Goal: Information Seeking & Learning: Find specific fact

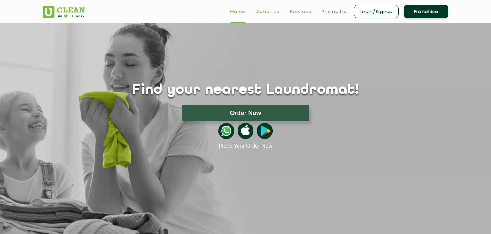
click at [274, 12] on link "About us" at bounding box center [267, 12] width 23 height 8
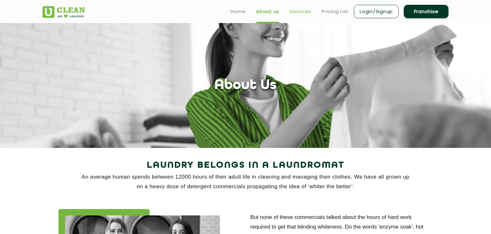
click at [300, 8] on link "Services" at bounding box center [301, 12] width 22 height 8
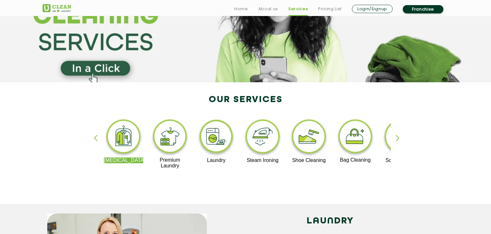
scroll to position [79, 0]
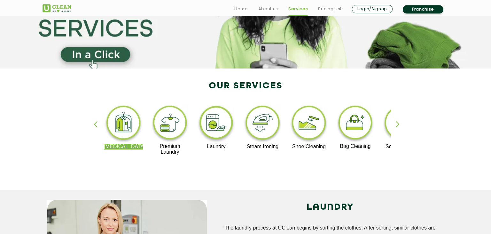
click at [129, 120] on img at bounding box center [123, 124] width 39 height 40
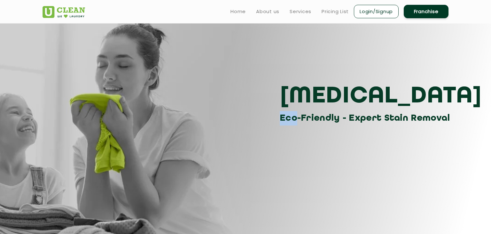
click at [129, 120] on div "[MEDICAL_DATA] Eco-Friendly - Expert Stain Removal" at bounding box center [246, 103] width 416 height 43
click at [301, 11] on link "Services" at bounding box center [301, 12] width 22 height 8
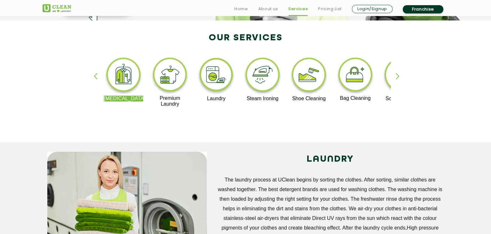
scroll to position [128, 0]
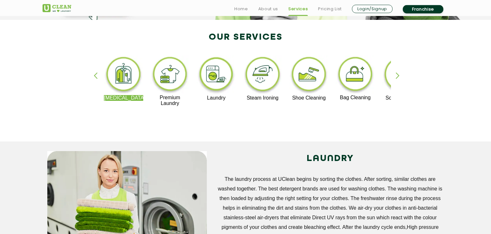
click at [400, 74] on div "button" at bounding box center [401, 81] width 10 height 18
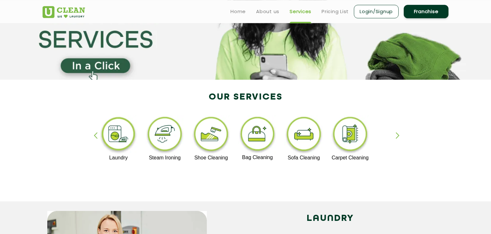
scroll to position [68, 0]
click at [334, 15] on link "Pricing List" at bounding box center [335, 12] width 27 height 8
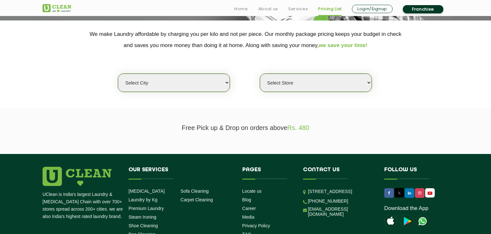
scroll to position [132, 0]
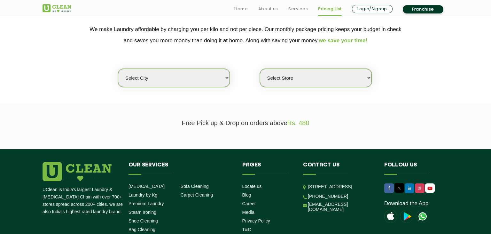
click at [118, 69] on select "Select city [GEOGRAPHIC_DATA] [GEOGRAPHIC_DATA] [GEOGRAPHIC_DATA] [GEOGRAPHIC_D…" at bounding box center [174, 78] width 112 height 18
select select "14"
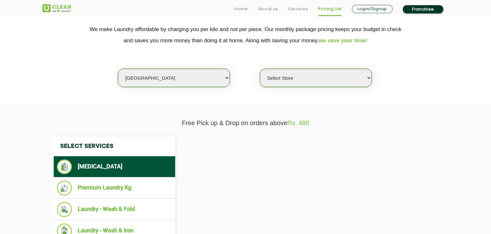
click at [260, 69] on select "Select Store" at bounding box center [316, 78] width 112 height 18
click at [386, 69] on div "Select city [GEOGRAPHIC_DATA] [GEOGRAPHIC_DATA] [GEOGRAPHIC_DATA] [GEOGRAPHIC_D…" at bounding box center [246, 66] width 416 height 41
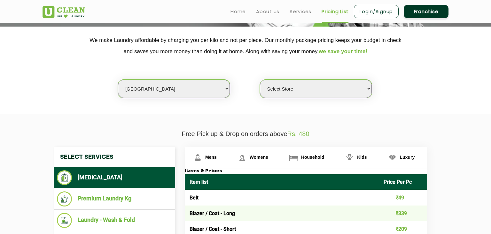
scroll to position [114, 0]
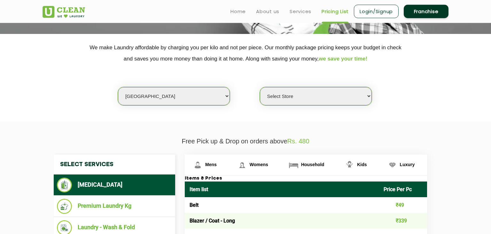
click at [260, 87] on select "Select Store UClean Aliganj UClean Hazratganj [GEOGRAPHIC_DATA] [GEOGRAPHIC_DAT…" at bounding box center [316, 96] width 112 height 18
click option "UClean Aliganj" at bounding box center [0, 0] width 0 height 0
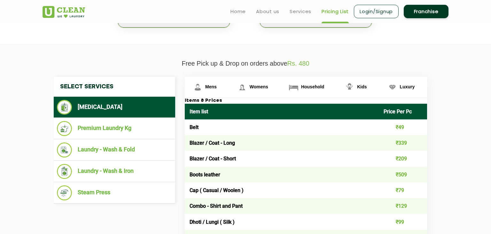
scroll to position [146, 0]
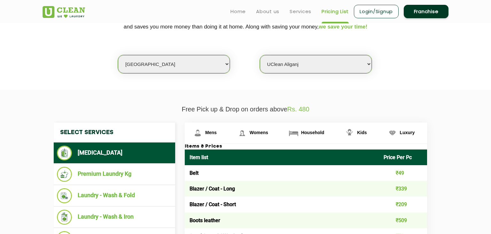
click at [260, 55] on select "Select Store UClean Aliganj UClean Hazratganj [GEOGRAPHIC_DATA] [GEOGRAPHIC_DAT…" at bounding box center [316, 64] width 112 height 18
click option "UClean Hazratganj Lucknow" at bounding box center [0, 0] width 0 height 0
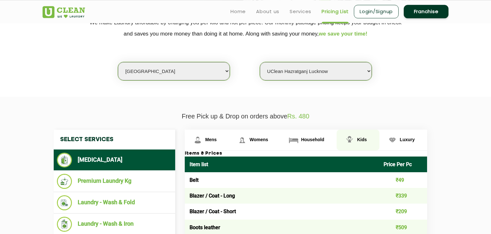
scroll to position [138, 0]
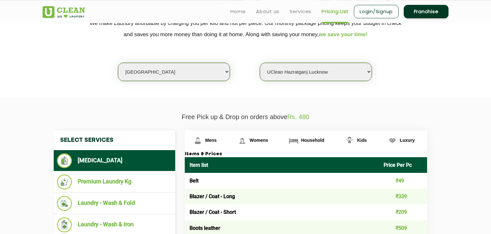
click at [260, 63] on select "Select Store UClean Aliganj UClean Hazratganj [GEOGRAPHIC_DATA] [GEOGRAPHIC_DAT…" at bounding box center [316, 72] width 112 height 18
click option "UClean Gomti Nagar Ext" at bounding box center [0, 0] width 0 height 0
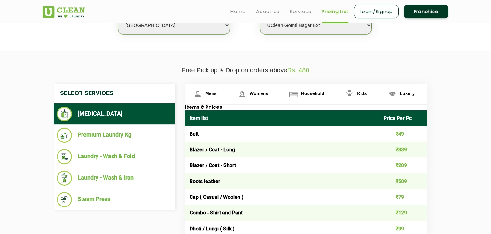
scroll to position [186, 0]
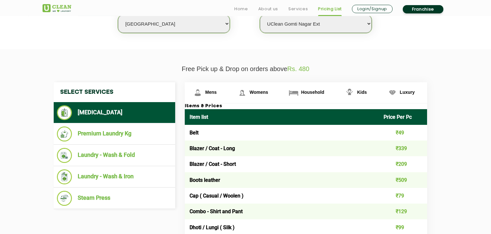
click at [260, 15] on select "Select Store UClean Aliganj UClean Hazratganj [GEOGRAPHIC_DATA] [GEOGRAPHIC_DAT…" at bounding box center [316, 24] width 112 height 18
click option "UClean [DEMOGRAPHIC_DATA] Nagar" at bounding box center [0, 0] width 0 height 0
click at [260, 15] on select "Select Store UClean Aliganj UClean Hazratganj [GEOGRAPHIC_DATA] [GEOGRAPHIC_DAT…" at bounding box center [316, 24] width 112 height 18
click option "UClean Gomti Nagar" at bounding box center [0, 0] width 0 height 0
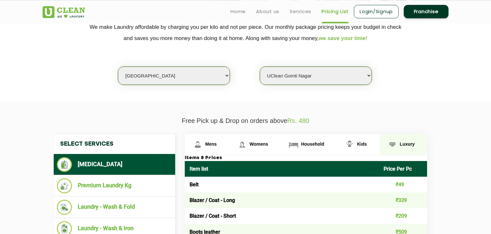
scroll to position [134, 0]
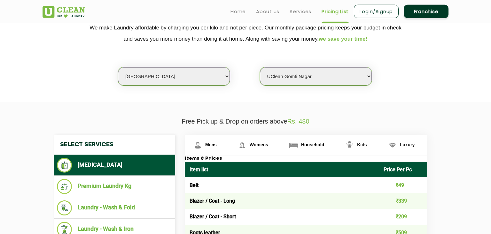
click at [260, 67] on select "Select Store UClean Aliganj UClean Hazratganj [GEOGRAPHIC_DATA] [GEOGRAPHIC_DAT…" at bounding box center [316, 76] width 112 height 18
select select "116"
click option "UClean Aliganj" at bounding box center [0, 0] width 0 height 0
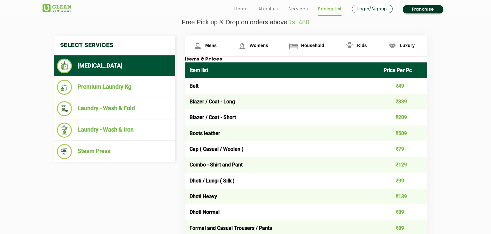
scroll to position [246, 0]
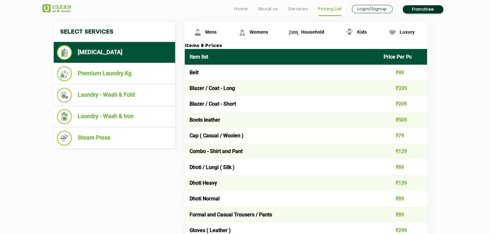
click at [135, 55] on li "[MEDICAL_DATA]" at bounding box center [114, 52] width 115 height 15
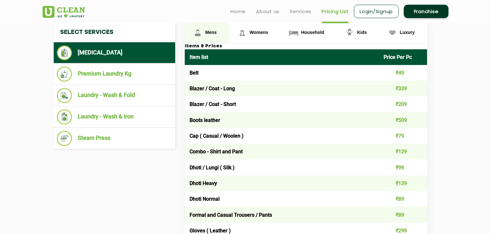
click at [211, 30] on span "Mens" at bounding box center [211, 32] width 12 height 5
click at [229, 36] on link "Womens" at bounding box center [207, 32] width 44 height 21
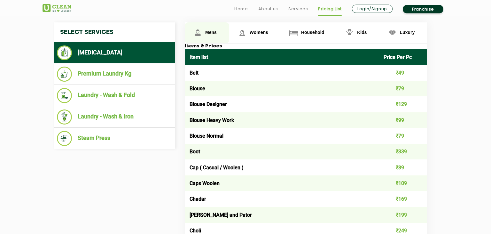
scroll to position [246, 0]
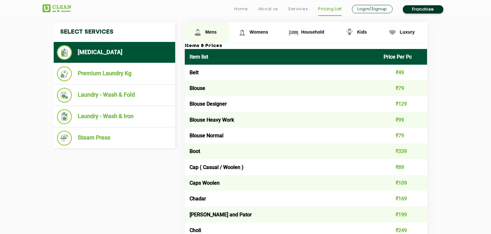
click at [221, 36] on link "Mens" at bounding box center [207, 32] width 44 height 21
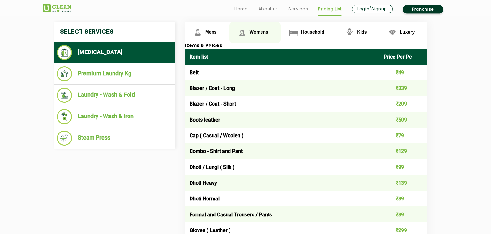
scroll to position [246, 0]
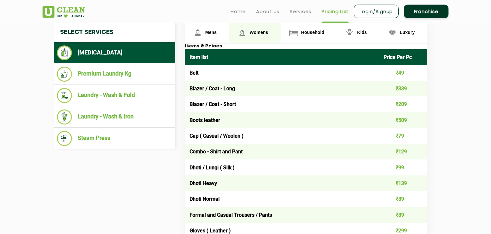
click at [217, 35] on span "Womens" at bounding box center [211, 32] width 12 height 5
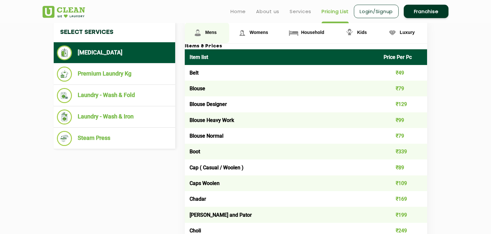
scroll to position [246, 0]
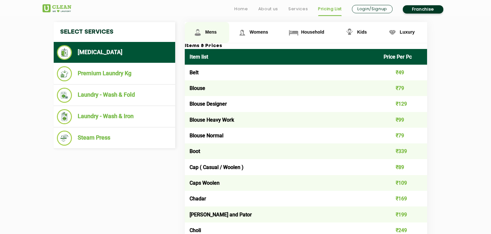
click at [210, 33] on span "Mens" at bounding box center [211, 31] width 12 height 5
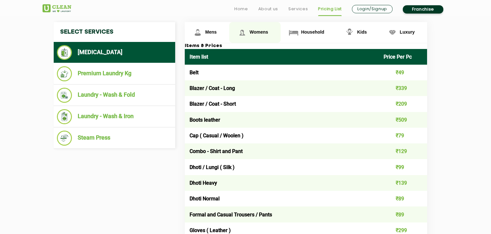
scroll to position [246, 0]
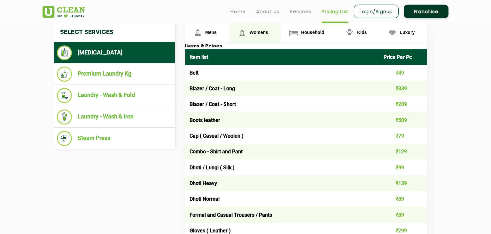
click at [204, 33] on img at bounding box center [197, 32] width 11 height 11
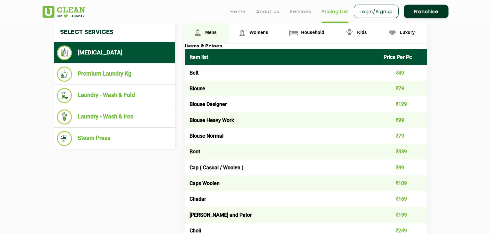
scroll to position [246, 0]
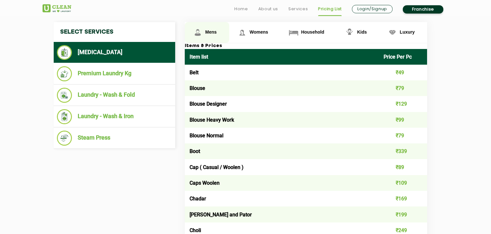
click at [203, 33] on img at bounding box center [197, 32] width 11 height 11
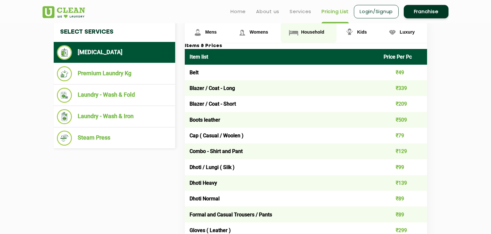
scroll to position [246, 0]
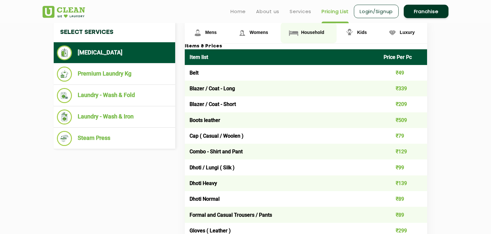
click at [217, 31] on span "Household" at bounding box center [211, 32] width 12 height 5
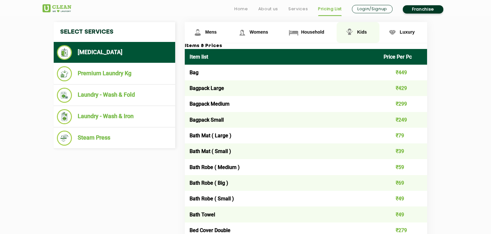
click at [229, 36] on link "Kids" at bounding box center [207, 32] width 44 height 21
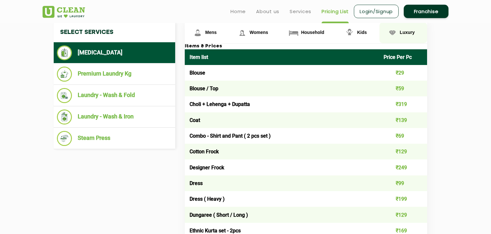
click at [217, 32] on span "Luxury" at bounding box center [211, 32] width 12 height 5
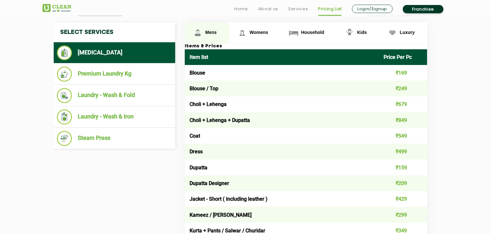
scroll to position [246, 0]
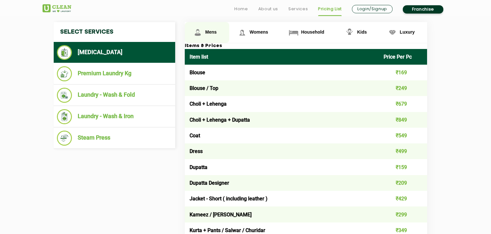
click at [221, 34] on link "Mens" at bounding box center [207, 32] width 44 height 21
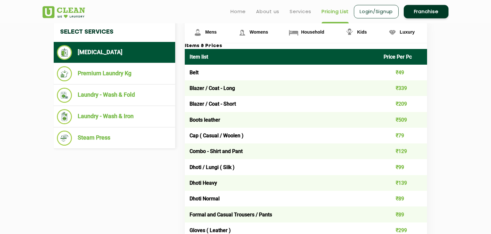
scroll to position [246, 0]
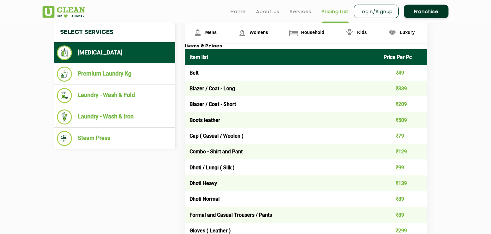
click at [118, 54] on li "[MEDICAL_DATA]" at bounding box center [114, 52] width 115 height 15
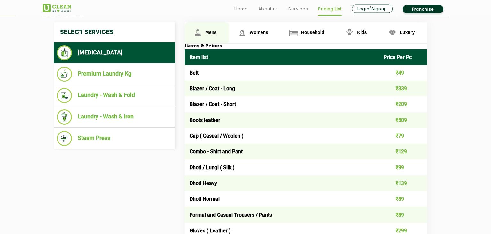
click at [203, 31] on img at bounding box center [197, 32] width 11 height 11
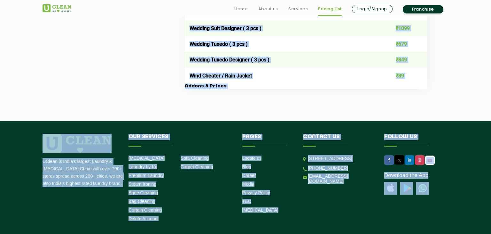
scroll to position [1393, 0]
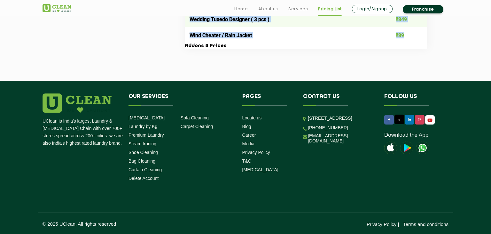
drag, startPoint x: 190, startPoint y: 36, endPoint x: 413, endPoint y: 30, distance: 222.8
copy table "Lore ipsu Dolor Sit Am Cons ₹22 Adipis / Elit - Sedd ₹306 Eiusmo / Temp - Incid…"
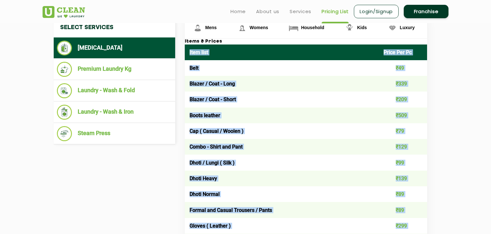
scroll to position [174, 0]
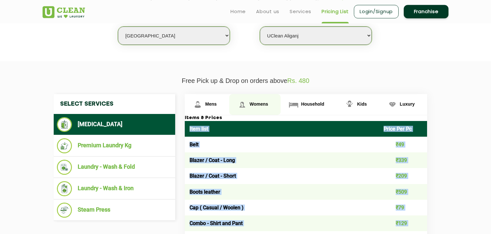
click at [217, 103] on span "Womens" at bounding box center [211, 103] width 12 height 5
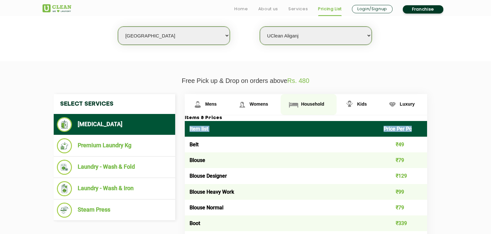
scroll to position [245, 0]
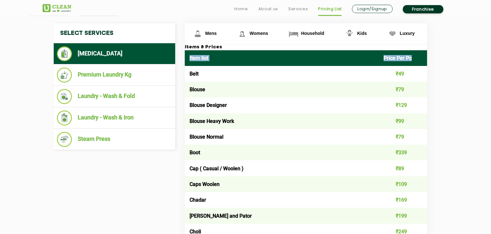
click at [191, 57] on th "Item list" at bounding box center [282, 58] width 194 height 16
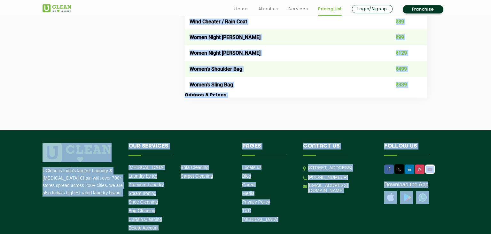
scroll to position [2375, 0]
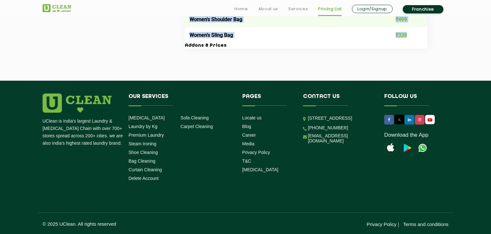
drag, startPoint x: 190, startPoint y: 57, endPoint x: 423, endPoint y: 35, distance: 233.7
copy table "Lore ipsu Dolor Sit Am Cons ₹94 Adipis ₹78 Elitse Doeiusmo ₹467 Tempor Incid Ut…"
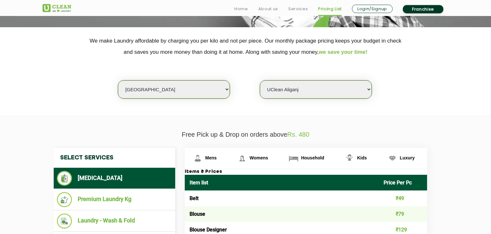
scroll to position [192, 0]
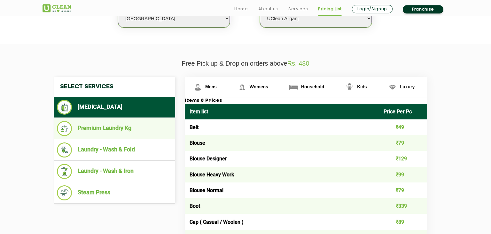
click at [111, 126] on li "Premium Laundry Kg" at bounding box center [114, 128] width 115 height 15
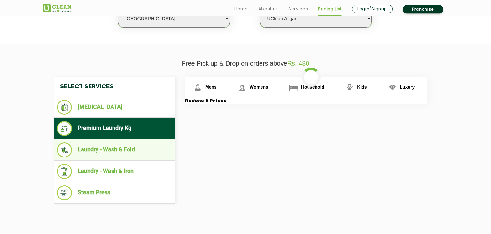
click at [104, 141] on ul "Laundry - Wash & Fold" at bounding box center [115, 149] width 122 height 21
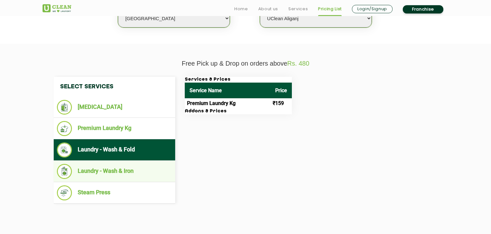
click at [123, 166] on li "Laundry - Wash & Iron" at bounding box center [114, 171] width 115 height 15
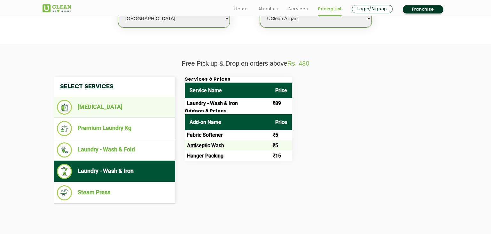
click at [79, 103] on li "[MEDICAL_DATA]" at bounding box center [114, 107] width 115 height 15
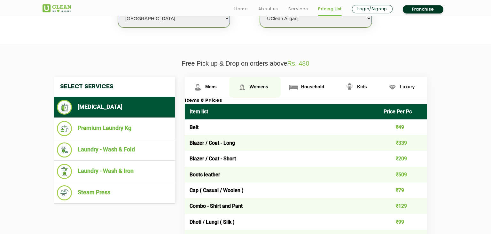
click at [229, 86] on link "Womens" at bounding box center [207, 87] width 44 height 21
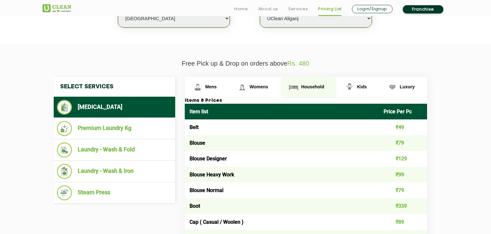
click at [229, 86] on link "Household" at bounding box center [207, 87] width 44 height 21
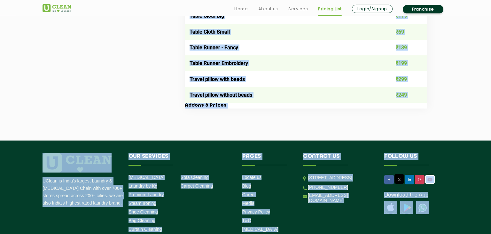
scroll to position [1250, 0]
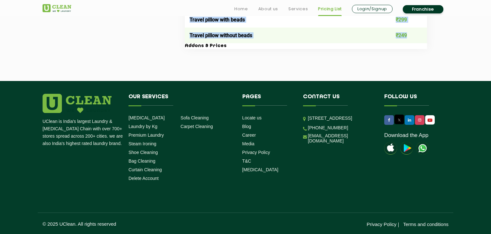
drag, startPoint x: 190, startPoint y: 58, endPoint x: 410, endPoint y: 35, distance: 221.0
copy table "Lore ipsu Dolor Sit Am Con ₹162 Adipisc Elits ₹368 Doeiusm Tempor ₹291 Incidid …"
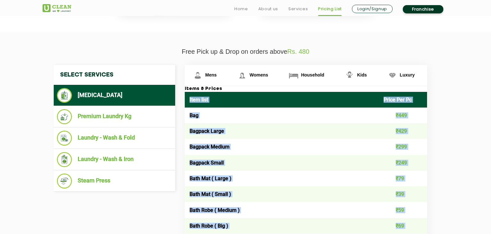
scroll to position [205, 0]
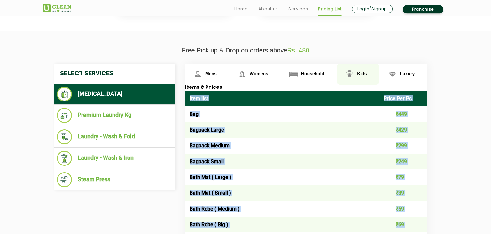
click at [229, 69] on link "Kids" at bounding box center [207, 74] width 44 height 21
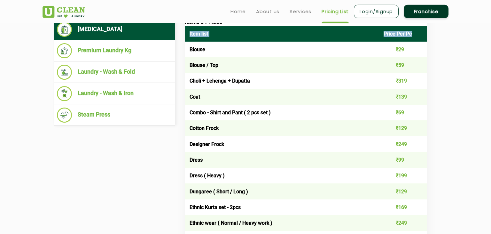
scroll to position [253, 0]
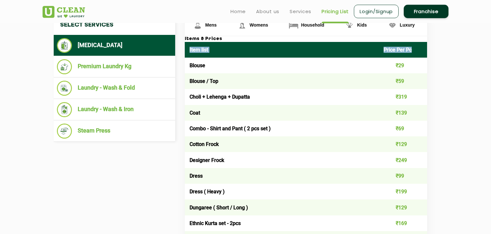
click at [222, 55] on th "Item list" at bounding box center [282, 50] width 194 height 16
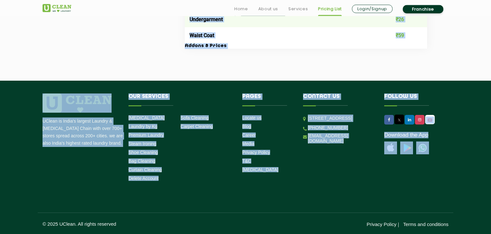
scroll to position [727, 0]
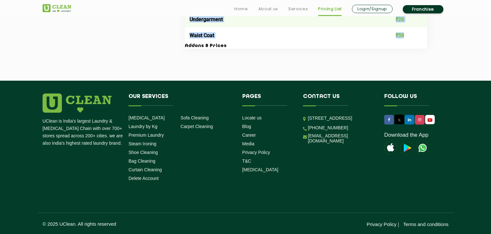
drag, startPoint x: 190, startPoint y: 49, endPoint x: 405, endPoint y: 35, distance: 215.1
copy table "Item list Price Per Pc Blouse ₹29 Blouse / Top ₹59 Choli + Lehenga + Dupatta ₹3…"
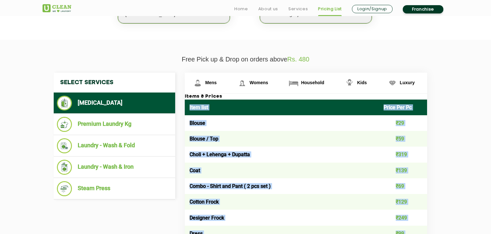
scroll to position [196, 0]
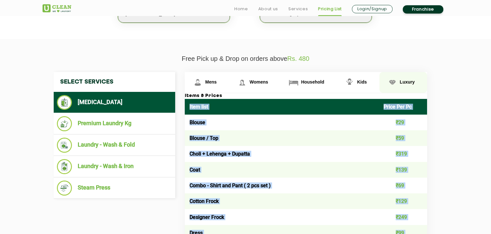
click at [229, 79] on link "Luxury" at bounding box center [207, 82] width 44 height 21
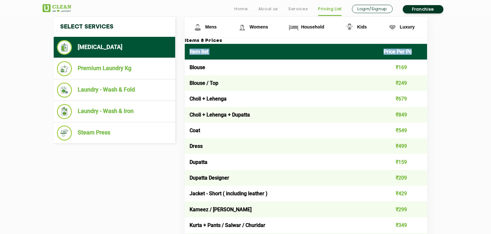
scroll to position [252, 0]
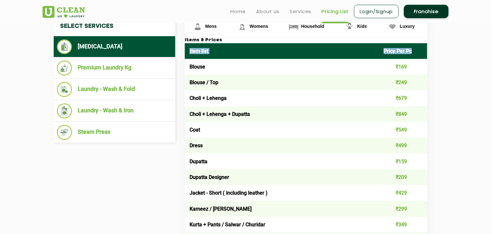
click at [237, 50] on th "Item list" at bounding box center [282, 51] width 194 height 16
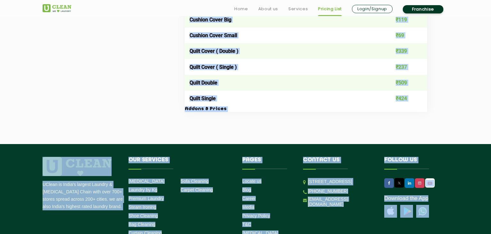
scroll to position [1171, 0]
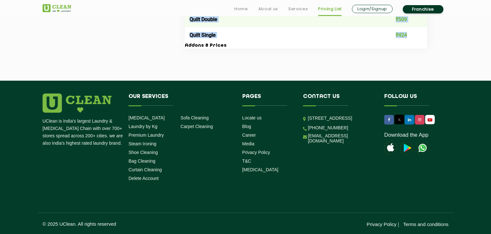
drag, startPoint x: 189, startPoint y: 50, endPoint x: 416, endPoint y: 36, distance: 227.3
copy table "Lore ipsu Dolor Sit Am Consec ₹964 Adipis / Eli ₹327 Seddo + Eiusmod ₹268 Tempo…"
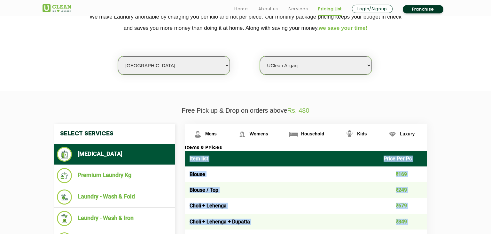
scroll to position [214, 0]
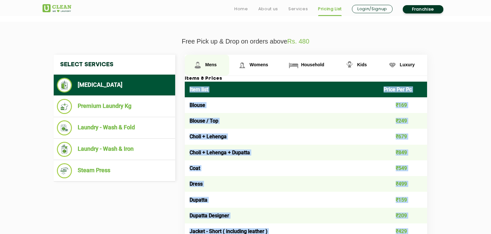
click at [209, 62] on span "Mens" at bounding box center [211, 64] width 12 height 5
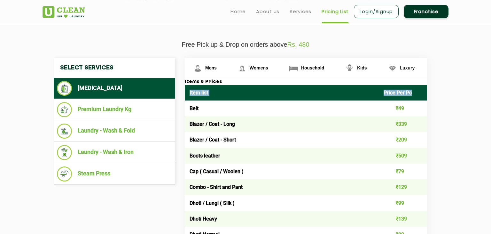
scroll to position [209, 0]
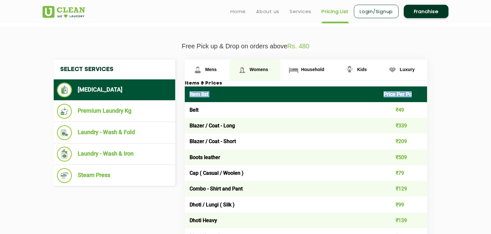
click at [217, 68] on span "Womens" at bounding box center [211, 69] width 12 height 5
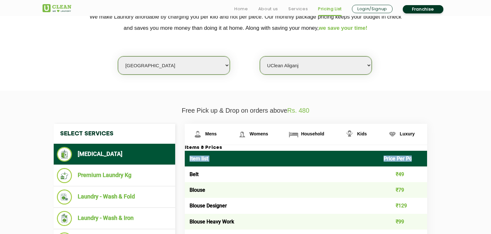
scroll to position [151, 0]
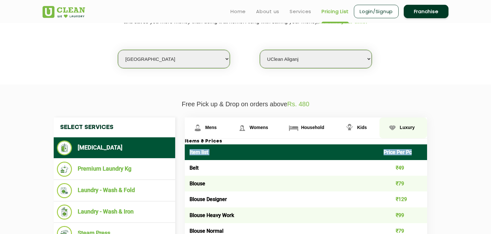
click at [217, 128] on span "Luxury" at bounding box center [211, 127] width 12 height 5
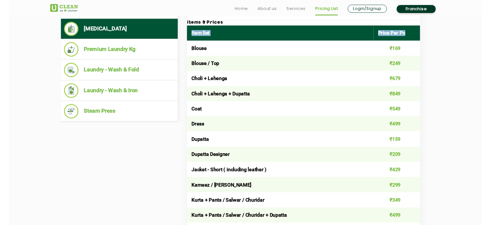
scroll to position [269, 0]
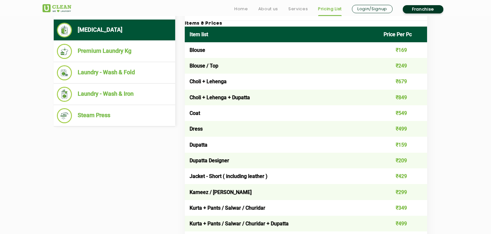
click at [218, 82] on td "Choli + Lehenga" at bounding box center [282, 82] width 194 height 16
